Goal: Information Seeking & Learning: Learn about a topic

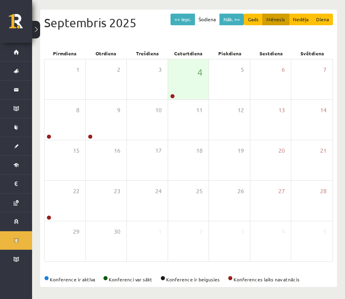
scroll to position [56, 0]
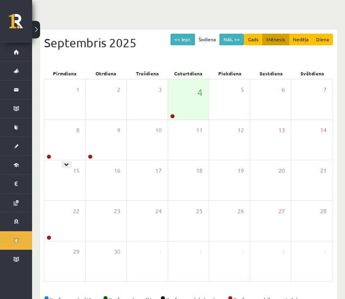
click at [69, 163] on icon at bounding box center [66, 164] width 5 height 5
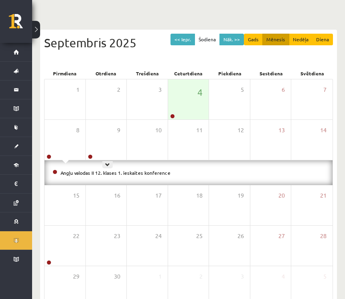
click at [108, 164] on icon at bounding box center [107, 164] width 5 height 5
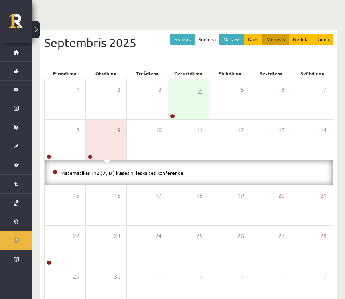
click at [165, 174] on link "Matemātikas I 12.( A, B ) klases 1. ieskaites konference" at bounding box center [122, 173] width 123 height 6
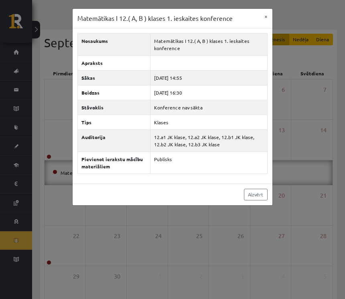
click at [266, 21] on button "×" at bounding box center [265, 16] width 13 height 15
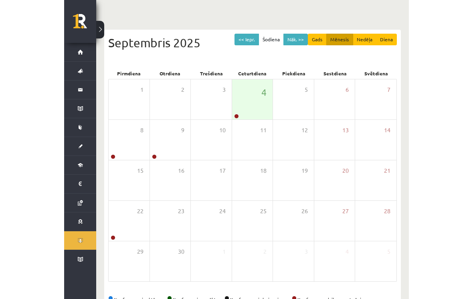
scroll to position [60, 0]
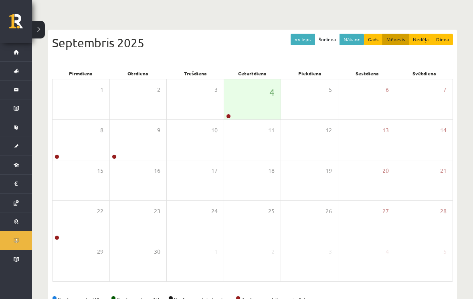
click at [40, 34] on button at bounding box center [38, 30] width 13 height 18
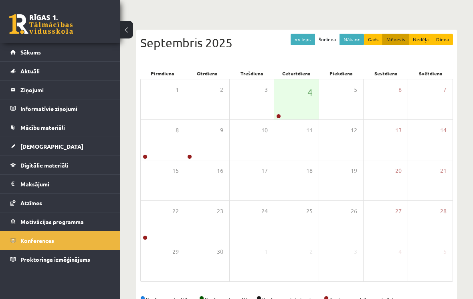
click at [44, 158] on link "Digitālie materiāli" at bounding box center [60, 165] width 100 height 18
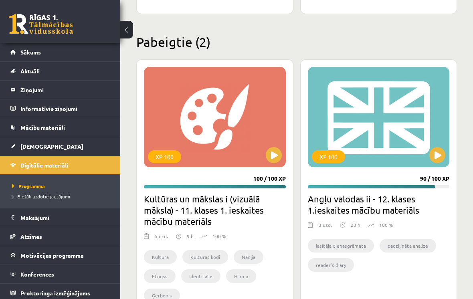
scroll to position [1455, 0]
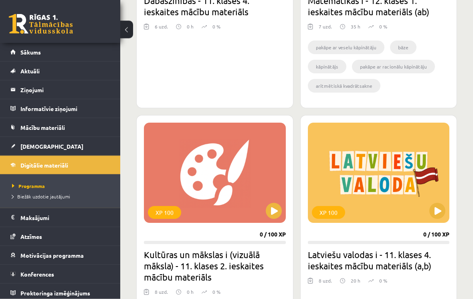
click at [127, 32] on button at bounding box center [126, 30] width 13 height 18
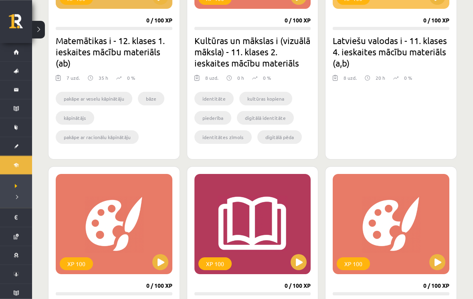
scroll to position [452, 0]
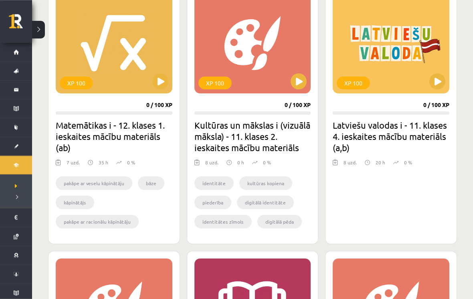
click at [154, 139] on h2 "Matemātikas i - 12. klases 1. ieskaites mācību materiāls (ab)" at bounding box center [114, 136] width 117 height 34
click at [153, 85] on button at bounding box center [160, 81] width 16 height 16
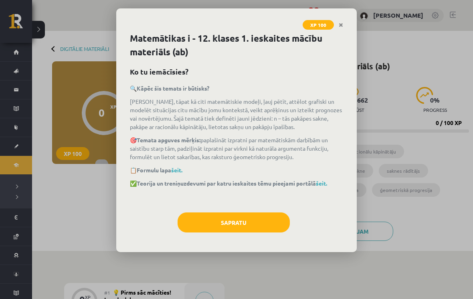
click at [182, 172] on link "šeit." at bounding box center [176, 169] width 11 height 7
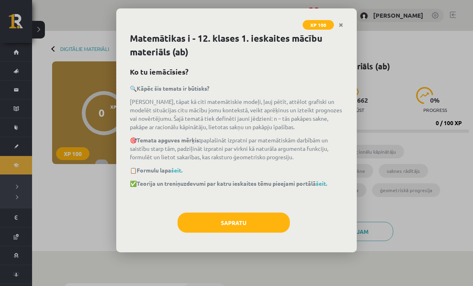
click at [236, 218] on button "Sapratu" at bounding box center [234, 222] width 112 height 20
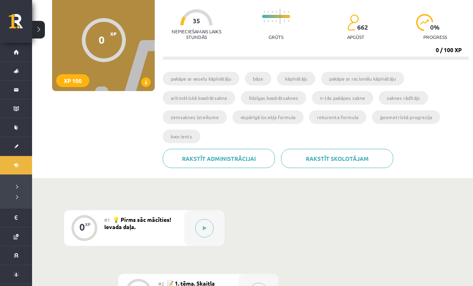
scroll to position [72, 0]
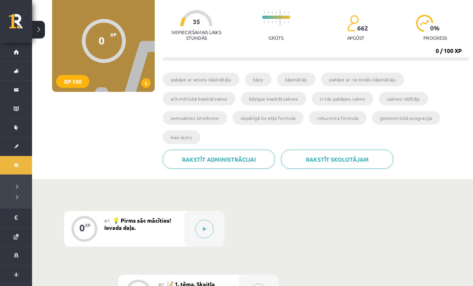
click at [203, 226] on icon at bounding box center [205, 228] width 4 height 5
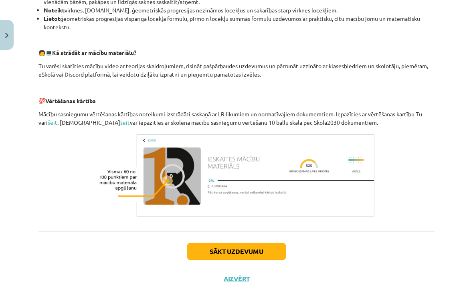
scroll to position [331, 0]
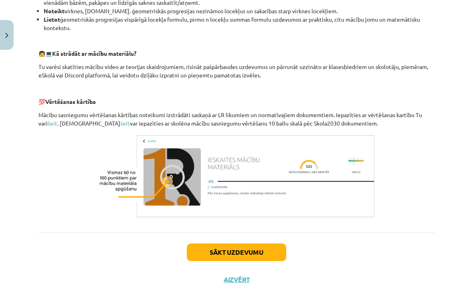
click at [253, 249] on button "Sākt uzdevumu" at bounding box center [236, 252] width 99 height 18
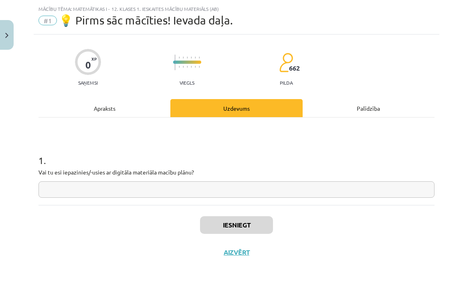
scroll to position [0, 0]
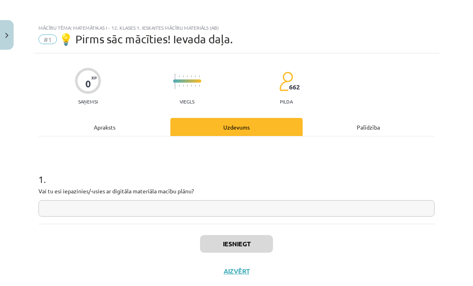
click at [276, 208] on input "text" at bounding box center [236, 208] width 396 height 16
type input "*"
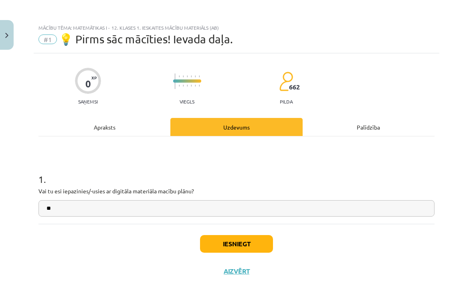
type input "**"
click at [237, 247] on button "Iesniegt" at bounding box center [236, 244] width 73 height 18
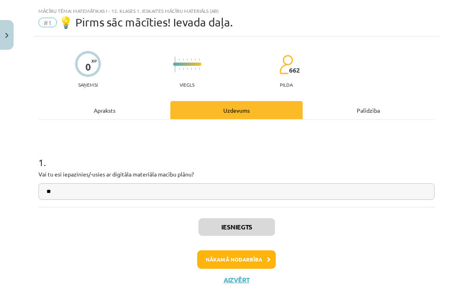
scroll to position [16, 0]
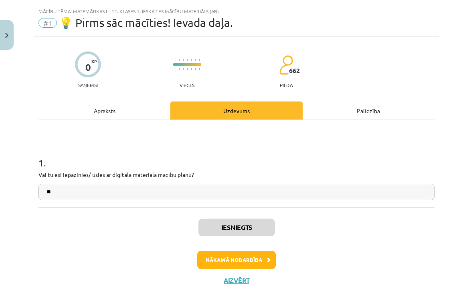
click at [267, 258] on icon at bounding box center [269, 259] width 4 height 5
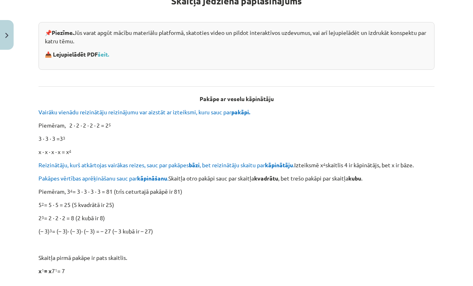
scroll to position [164, 0]
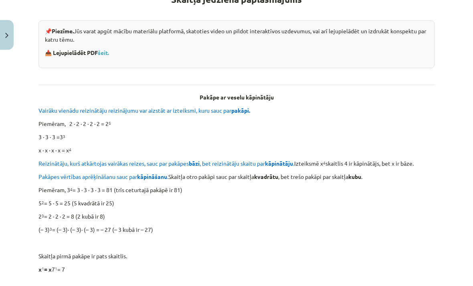
click at [101, 50] on link "šeit." at bounding box center [103, 52] width 11 height 7
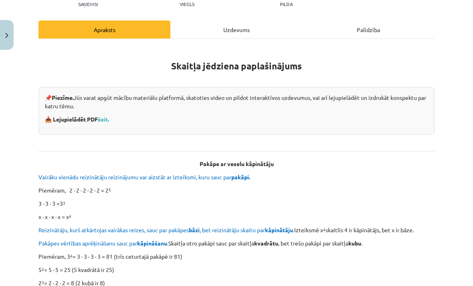
scroll to position [97, 0]
click at [181, 199] on p "3 ∙ 3 ∙ 3 =3 3" at bounding box center [236, 203] width 396 height 8
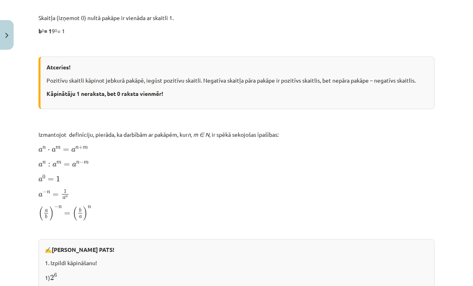
scroll to position [442, 0]
click at [6, 36] on img "Close" at bounding box center [6, 35] width 3 height 5
click at [12, 23] on div "Mācību tēma: Matemātikas i - 12. klases 1. ieskaites mācību materiāls (ab) #2 📝…" at bounding box center [236, 143] width 473 height 286
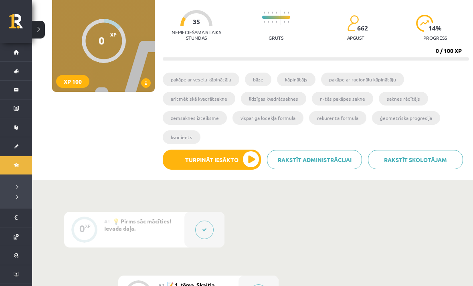
click at [21, 25] on link at bounding box center [20, 24] width 23 height 20
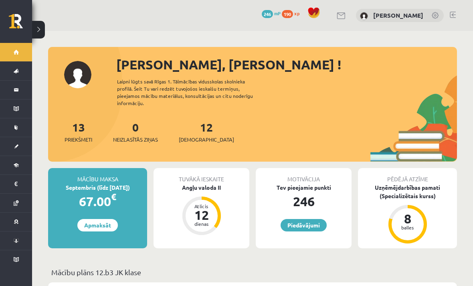
click at [293, 220] on link "Piedāvājumi" at bounding box center [304, 225] width 46 height 12
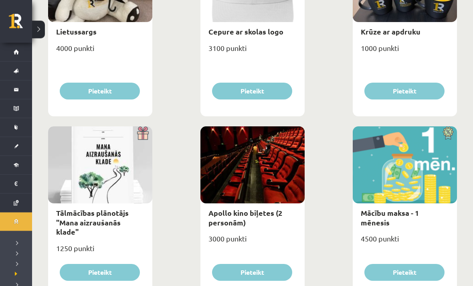
scroll to position [186, 0]
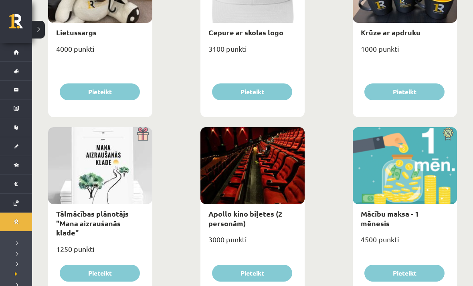
click at [42, 22] on button at bounding box center [38, 30] width 13 height 18
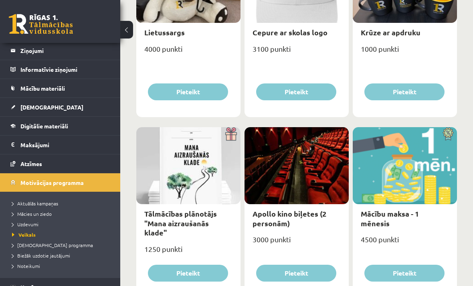
scroll to position [41, 0]
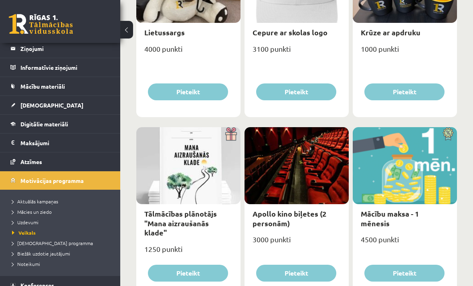
click at [32, 174] on link "Motivācijas programma" at bounding box center [60, 180] width 100 height 18
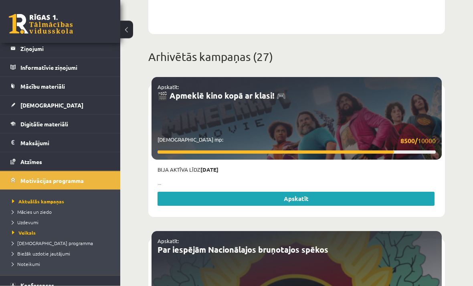
scroll to position [478, 0]
click at [295, 192] on link "Apskatīt" at bounding box center [295, 199] width 277 height 14
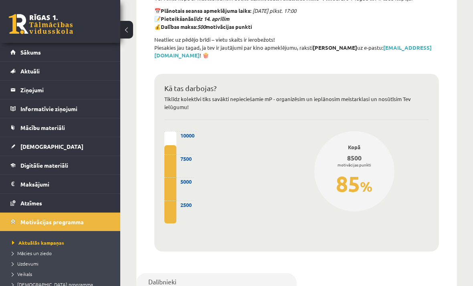
scroll to position [277, 0]
click at [56, 18] on link at bounding box center [41, 24] width 64 height 20
click at [39, 21] on link at bounding box center [41, 24] width 64 height 20
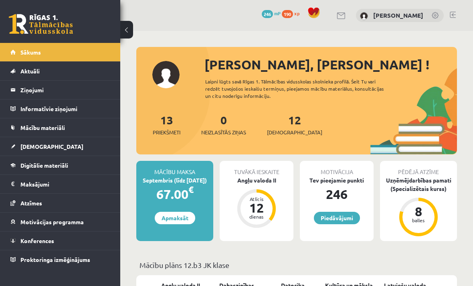
click at [324, 219] on link "Piedāvājumi" at bounding box center [337, 218] width 46 height 12
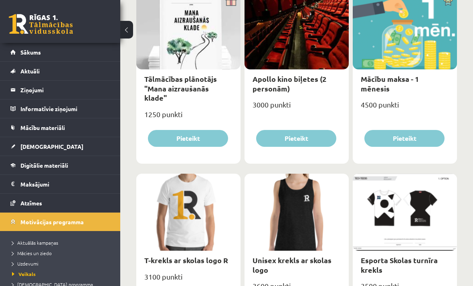
scroll to position [319, 0]
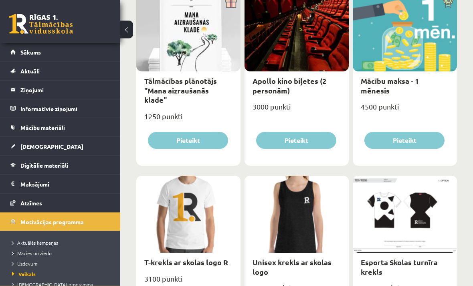
click at [366, 113] on div "Mācību maksa - 1 mēnesis 4500 punkti Pieteikt" at bounding box center [405, 80] width 104 height 171
click at [118, 27] on div "0 Dāvanas 246 mP 190 xp" at bounding box center [60, 21] width 120 height 43
click at [121, 30] on button at bounding box center [126, 30] width 13 height 18
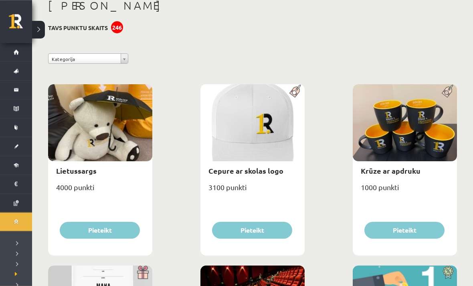
scroll to position [0, 0]
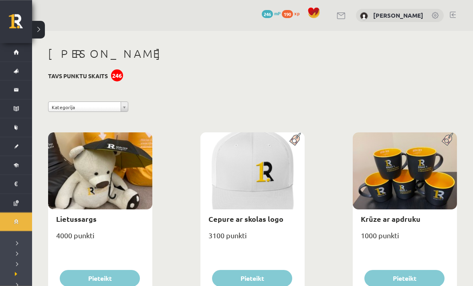
click at [38, 30] on button at bounding box center [38, 30] width 13 height 18
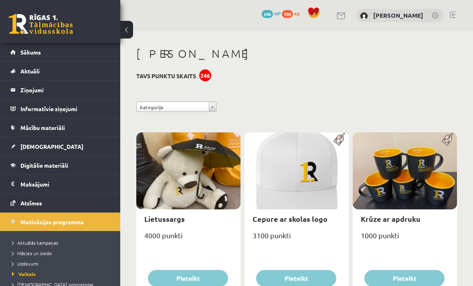
click at [17, 165] on link "Digitālie materiāli" at bounding box center [60, 165] width 100 height 18
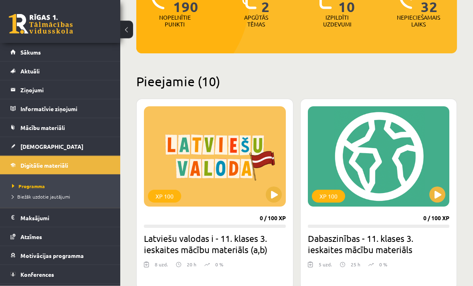
click at [129, 35] on button at bounding box center [126, 30] width 13 height 18
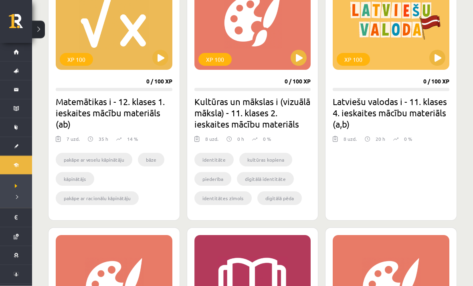
scroll to position [458, 0]
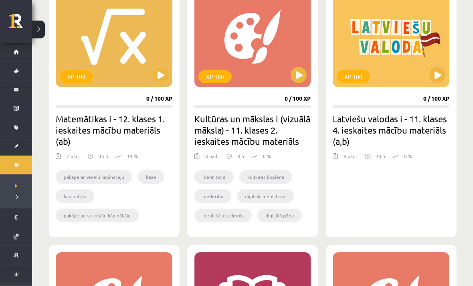
click at [148, 73] on div "XP 100" at bounding box center [114, 37] width 117 height 100
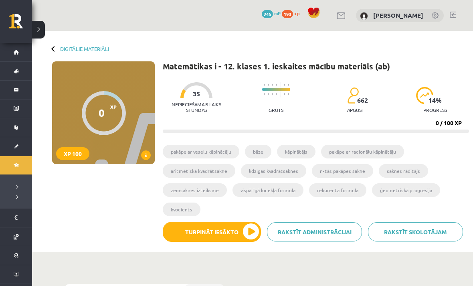
click at [247, 237] on button "Turpināt iesākto" at bounding box center [212, 232] width 98 height 20
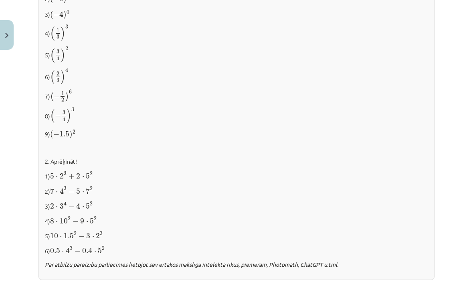
scroll to position [735, 0]
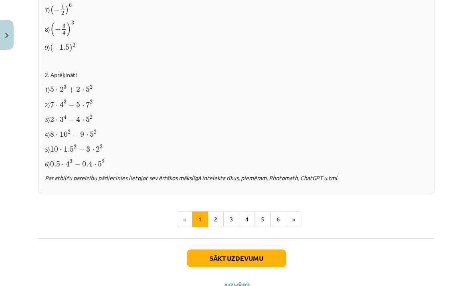
click at [256, 255] on button "Sākt uzdevumu" at bounding box center [236, 258] width 99 height 18
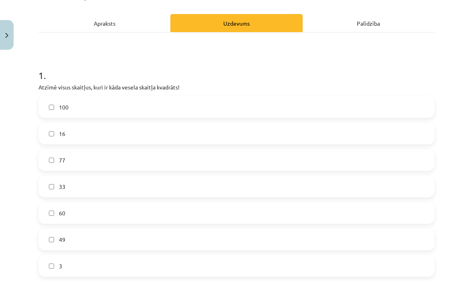
scroll to position [104, 0]
click at [156, 135] on label "16" at bounding box center [236, 133] width 394 height 20
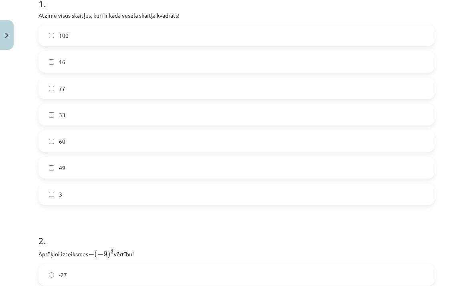
scroll to position [176, 0]
click at [113, 166] on label "49" at bounding box center [236, 167] width 394 height 20
click at [228, 49] on div "100 16 77 33 60 49 3" at bounding box center [236, 114] width 396 height 180
click at [399, 25] on label "100" at bounding box center [236, 35] width 394 height 20
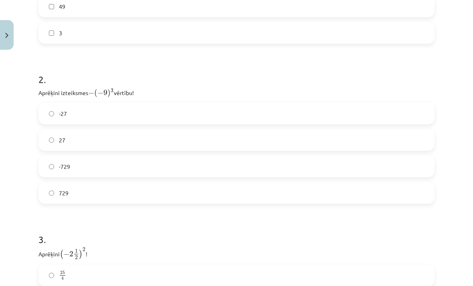
scroll to position [337, 0]
click at [130, 195] on label "729" at bounding box center [236, 193] width 394 height 20
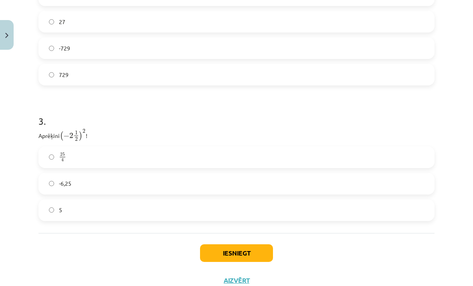
scroll to position [454, 0]
click at [170, 163] on label "25 4 25 4" at bounding box center [236, 157] width 394 height 20
click at [247, 249] on button "Iesniegt" at bounding box center [236, 253] width 73 height 18
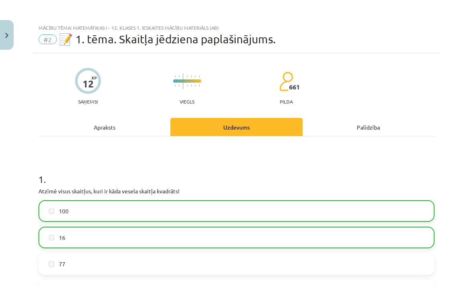
scroll to position [0, 0]
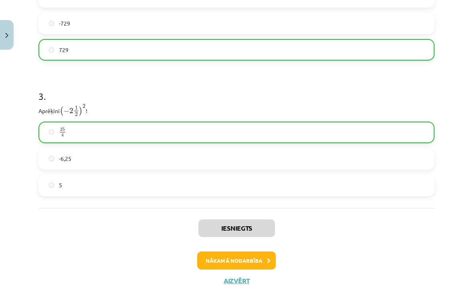
click at [257, 257] on button "Nākamā nodarbība" at bounding box center [236, 260] width 79 height 18
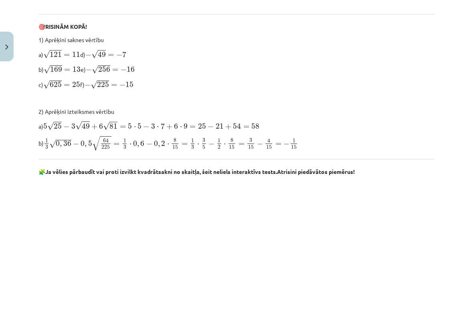
scroll to position [355, 0]
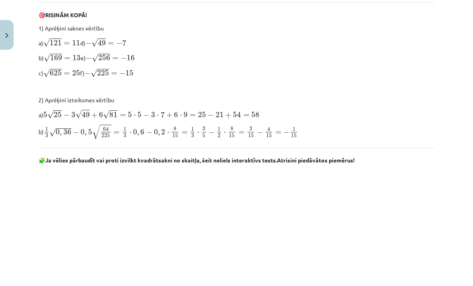
click at [445, 135] on div "Mācību tēma: Matemātikas i - 12. klases 1. ieskaites mācību materiāls (ab) #3 📝…" at bounding box center [236, 143] width 473 height 286
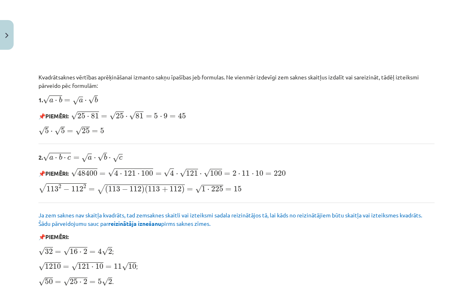
scroll to position [674, 0]
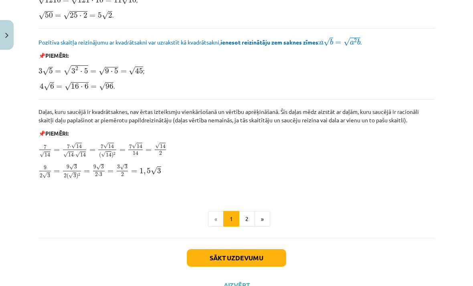
click at [268, 249] on button "Sākt uzdevumu" at bounding box center [236, 258] width 99 height 18
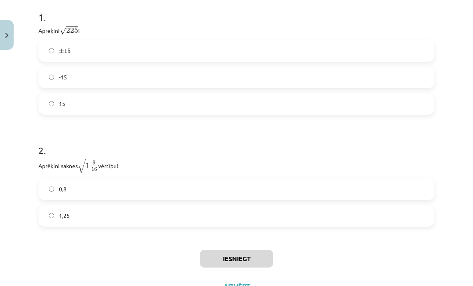
click at [222, 107] on label "15" at bounding box center [236, 104] width 394 height 20
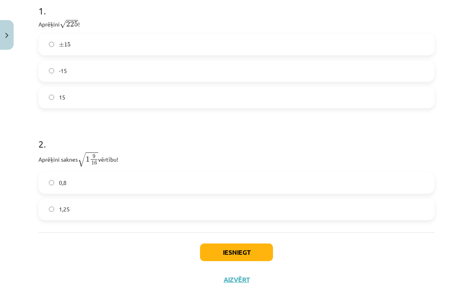
scroll to position [180, 0]
click at [102, 215] on label "1,25" at bounding box center [236, 210] width 394 height 20
click at [210, 251] on button "Iesniegt" at bounding box center [236, 253] width 73 height 18
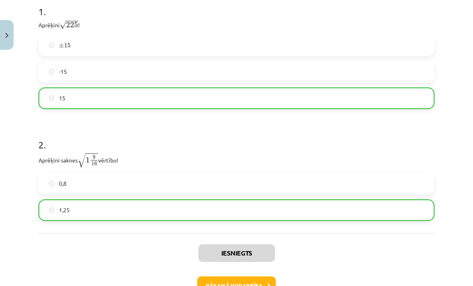
click at [262, 285] on button "Nākamā nodarbība" at bounding box center [236, 285] width 79 height 18
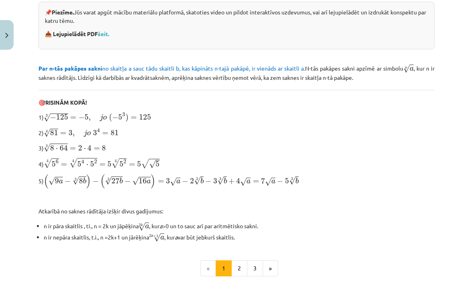
scroll to position [181, 0]
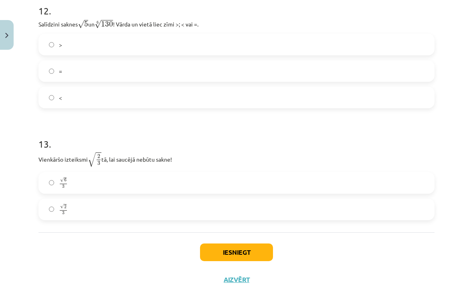
scroll to position [1771, 0]
click at [245, 270] on div "Iesniegt Aizvērt" at bounding box center [236, 261] width 396 height 56
click at [240, 279] on button "Aizvērt" at bounding box center [236, 280] width 30 height 8
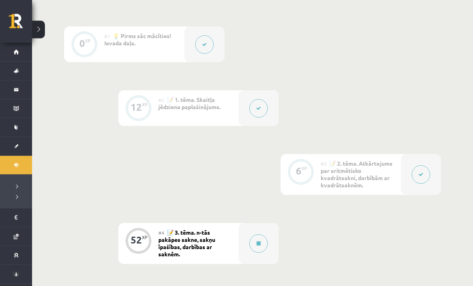
scroll to position [266, 0]
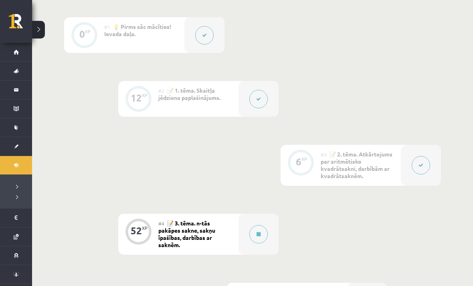
click at [392, 165] on div "#3 📝 2. tēma. Atkārtojums par aritmētisko kvadrātsakni, darbībām ar kvadrātsakn…" at bounding box center [361, 165] width 80 height 41
click at [424, 160] on button at bounding box center [421, 165] width 18 height 18
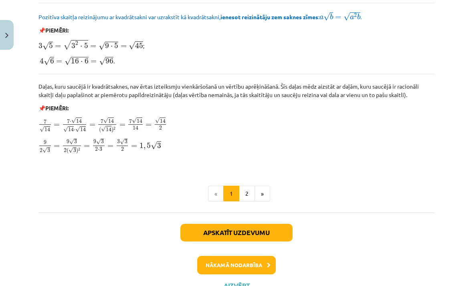
click at [264, 187] on button "»" at bounding box center [262, 194] width 16 height 16
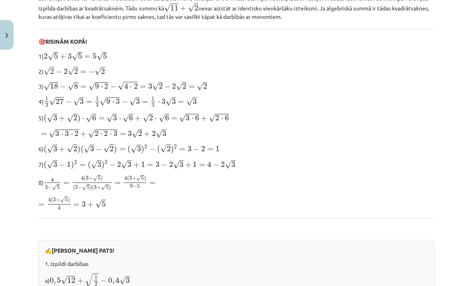
scroll to position [184, 0]
click at [176, 101] on span "3" at bounding box center [174, 102] width 4 height 6
click at [176, 100] on span "3" at bounding box center [174, 102] width 4 height 6
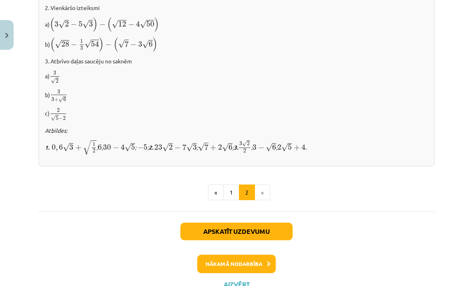
scroll to position [530, 0]
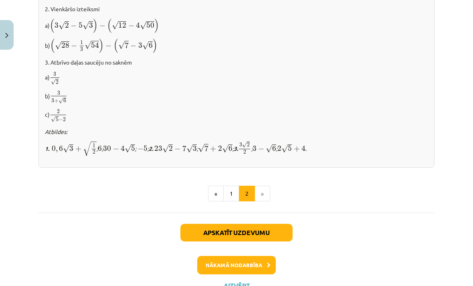
click at [456, 247] on div "Mācību tēma: Matemātikas i - 12. klases 1. ieskaites mācību materiāls (ab) #3 📝…" at bounding box center [236, 143] width 473 height 286
click at [280, 227] on button "Apskatīt uzdevumu" at bounding box center [236, 233] width 112 height 18
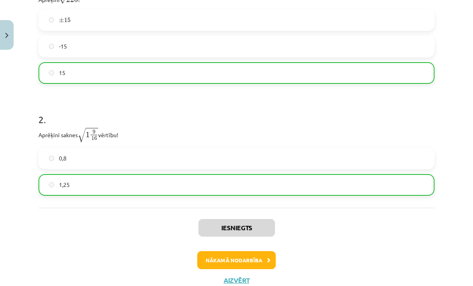
click at [268, 258] on icon at bounding box center [269, 260] width 4 height 5
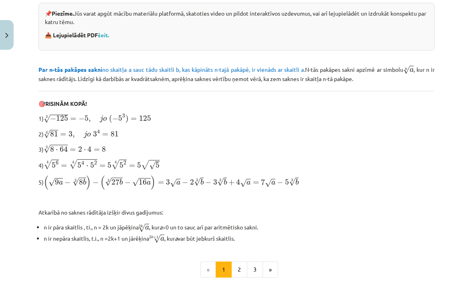
scroll to position [183, 0]
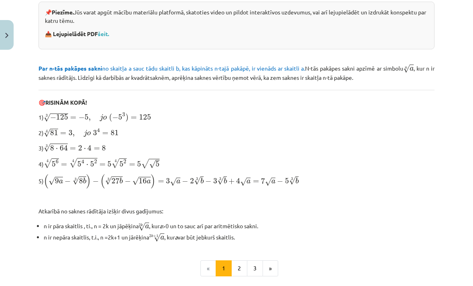
click at [237, 265] on button "2" at bounding box center [239, 268] width 16 height 16
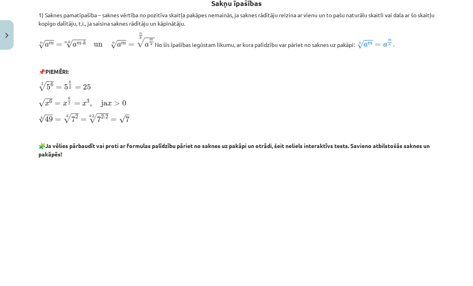
scroll to position [155, 0]
click at [248, 85] on p "3 √ 5 6 = 5 6 3 = 25 5 6 3 = 5 6 3 = 25" at bounding box center [236, 86] width 396 height 11
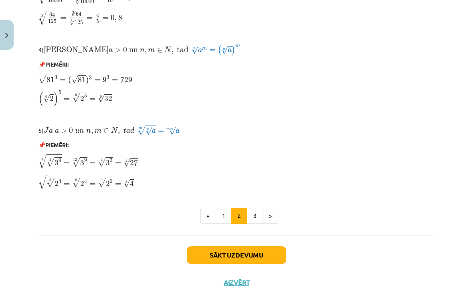
click at [227, 215] on button "1" at bounding box center [224, 216] width 16 height 16
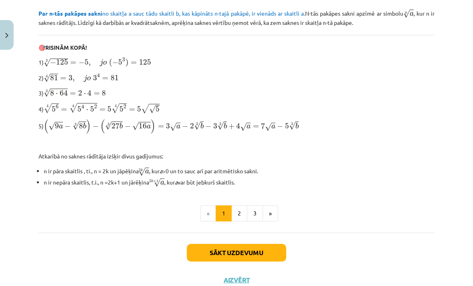
scroll to position [234, 0]
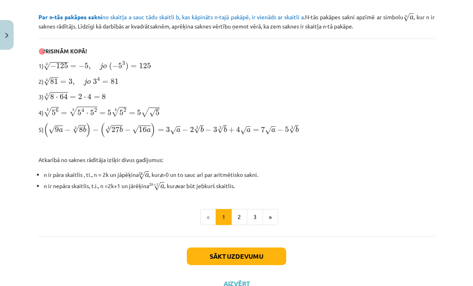
click at [243, 217] on button "2" at bounding box center [239, 217] width 16 height 16
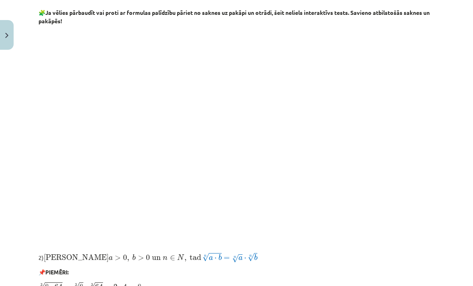
scroll to position [288, 0]
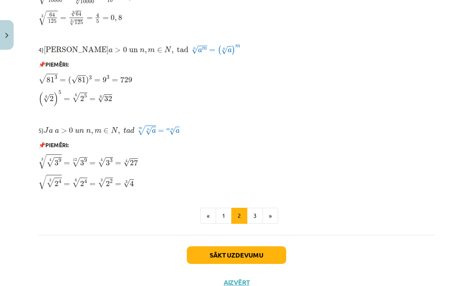
click at [276, 211] on button "»" at bounding box center [270, 216] width 16 height 16
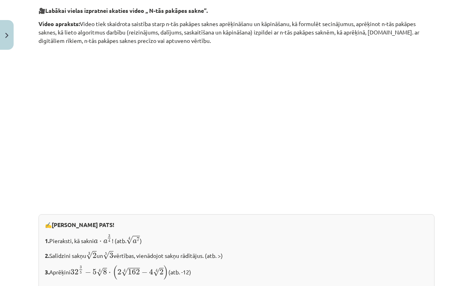
scroll to position [688, 0]
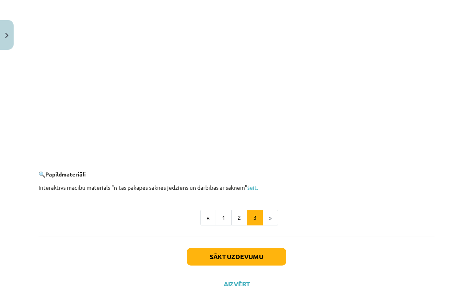
click at [270, 252] on button "Sākt uzdevumu" at bounding box center [236, 257] width 99 height 18
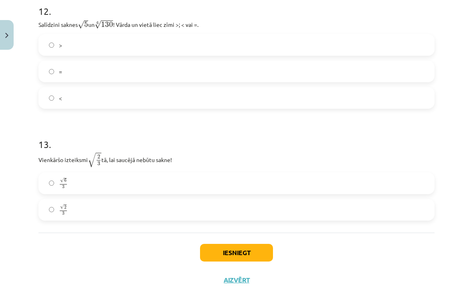
scroll to position [1771, 0]
click at [242, 274] on div "Iesniegt Aizvērt" at bounding box center [236, 261] width 396 height 56
click at [239, 282] on button "Aizvērt" at bounding box center [236, 280] width 30 height 8
click at [242, 280] on div "Mācību tēma: Matemātikas i - 12. klases 1. ieskaites mācību materiāls (ab) #4 📝…" at bounding box center [236, 143] width 473 height 286
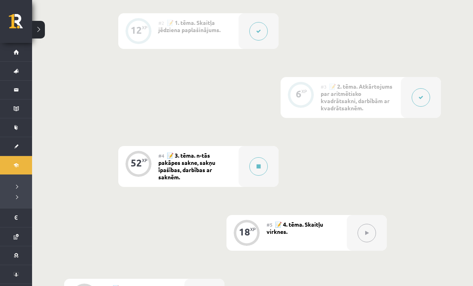
scroll to position [334, 0]
click at [220, 170] on div "#4 📝 3. tēma. n-tās pakāpes sakne, sakņu īpašības, darbības ar saknēm." at bounding box center [198, 166] width 80 height 41
click at [262, 172] on button at bounding box center [258, 166] width 18 height 18
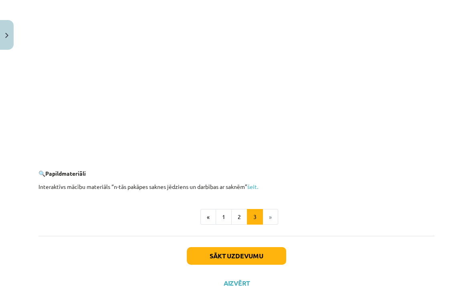
scroll to position [1430, 0]
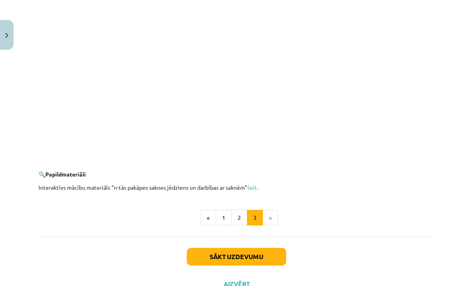
click at [275, 213] on li "»" at bounding box center [270, 218] width 15 height 16
click at [271, 210] on li "»" at bounding box center [270, 218] width 15 height 16
click at [239, 280] on button "Aizvērt" at bounding box center [236, 284] width 30 height 8
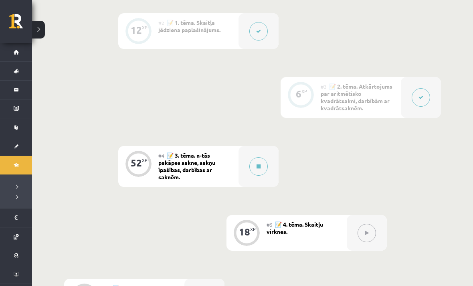
click at [367, 224] on button at bounding box center [366, 233] width 18 height 18
click at [356, 227] on div at bounding box center [367, 233] width 40 height 36
click at [331, 222] on div "#5 📝 4. tēma. Skaitļu virknes." at bounding box center [306, 233] width 80 height 36
click at [315, 233] on div "#5 📝 4. tēma. Skaitļu virknes." at bounding box center [306, 233] width 80 height 36
click at [297, 221] on span "📝 4. tēma. Skaitļu virknes." at bounding box center [294, 227] width 57 height 14
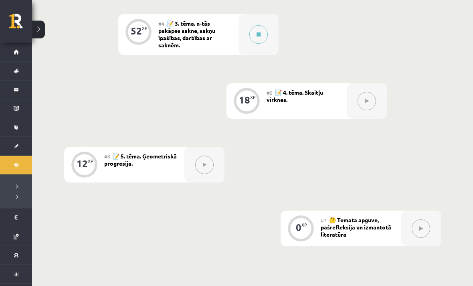
scroll to position [466, 0]
